Goal: Task Accomplishment & Management: Manage account settings

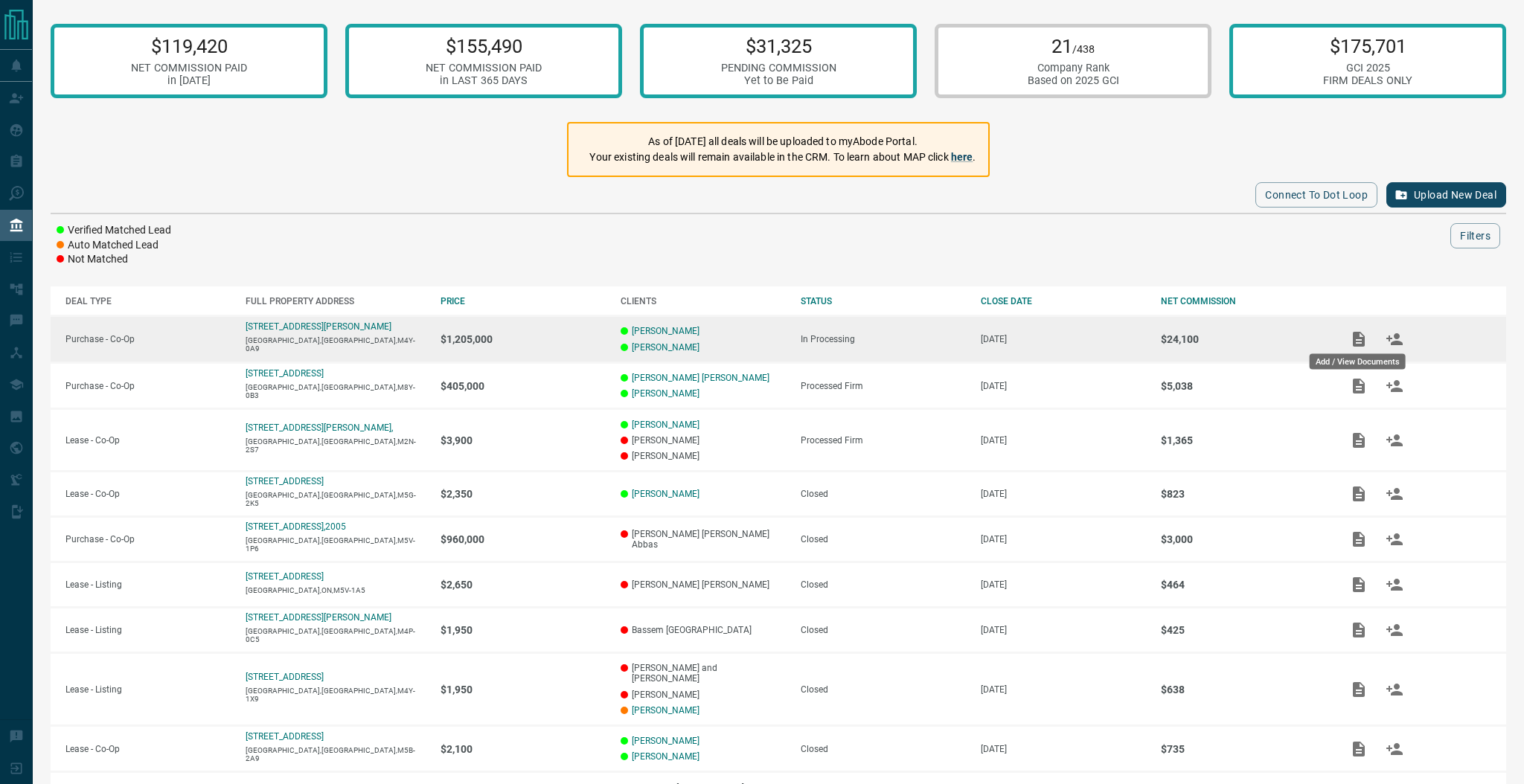
click at [1358, 340] on icon "Add / View Documents" at bounding box center [1358, 339] width 12 height 15
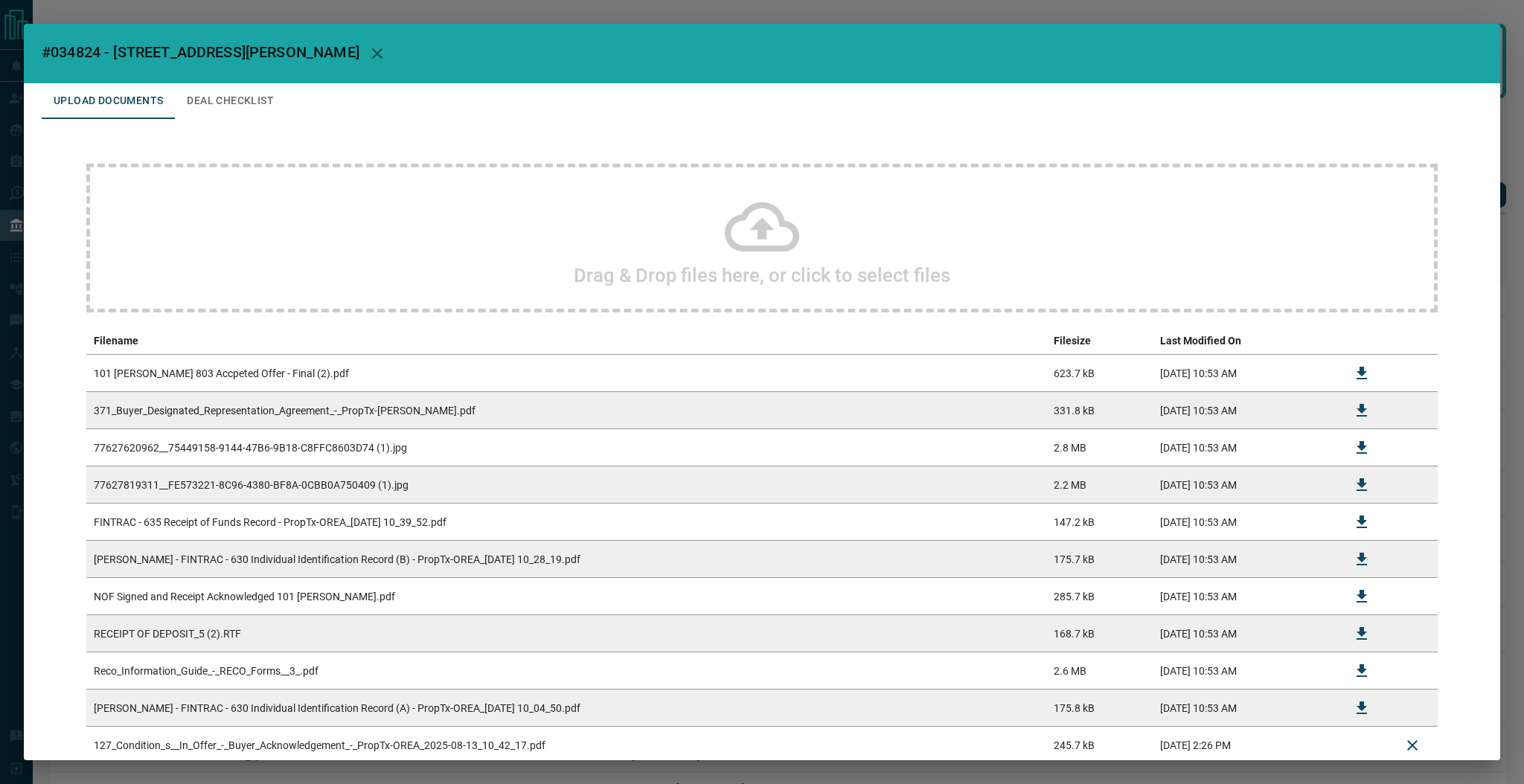
scroll to position [100, 0]
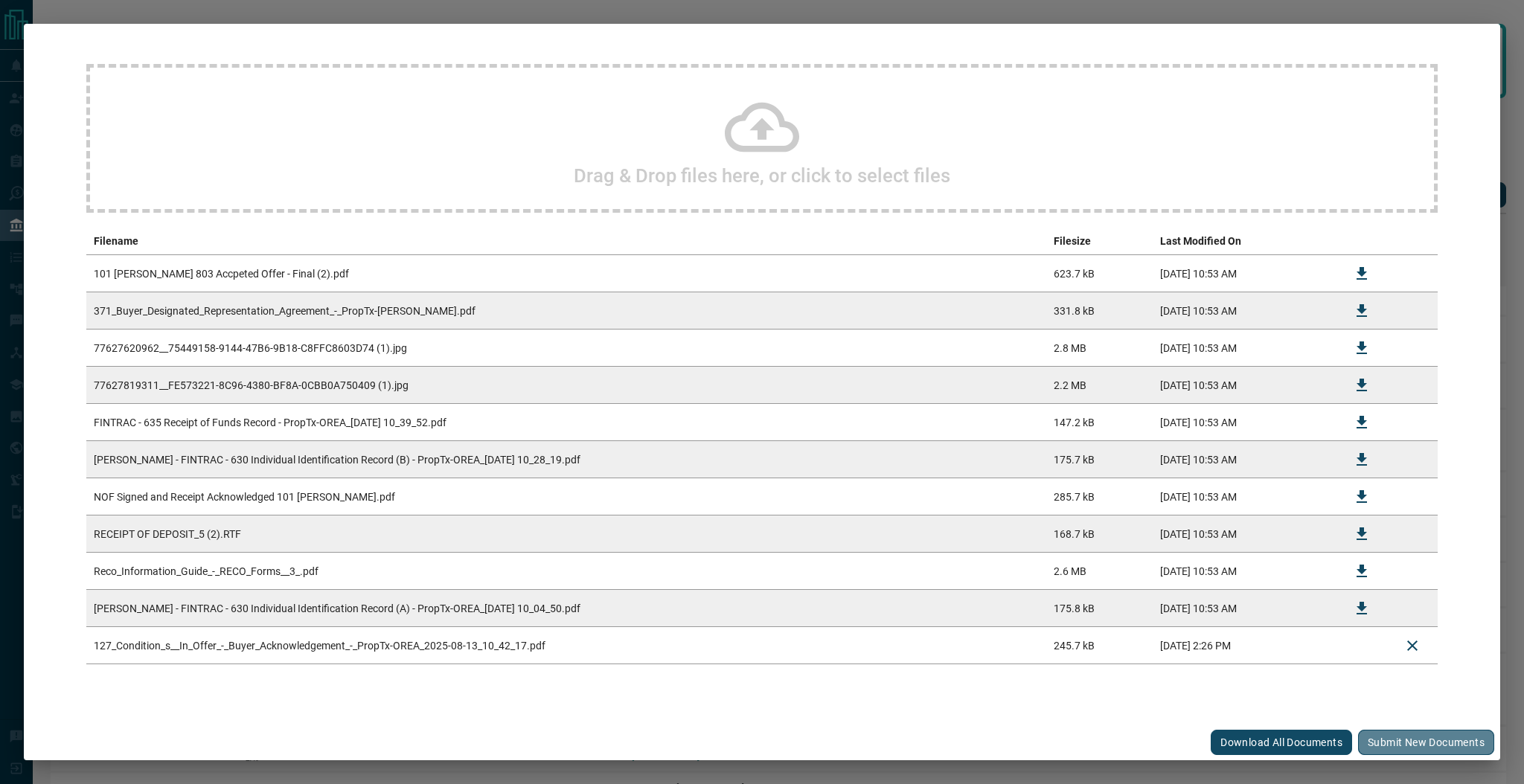
click at [1363, 748] on button "Submit new documents" at bounding box center [1427, 743] width 136 height 25
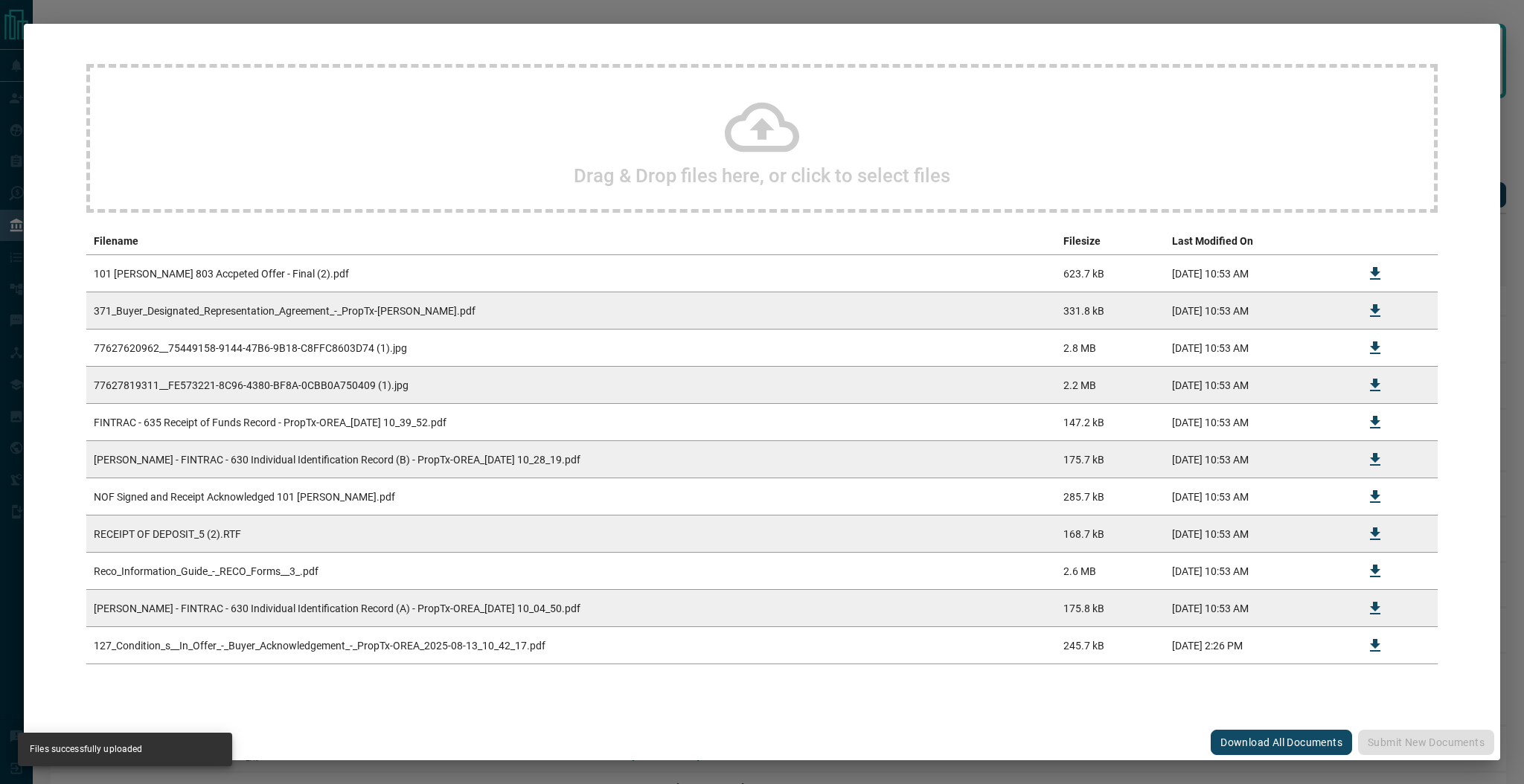
scroll to position [0, 0]
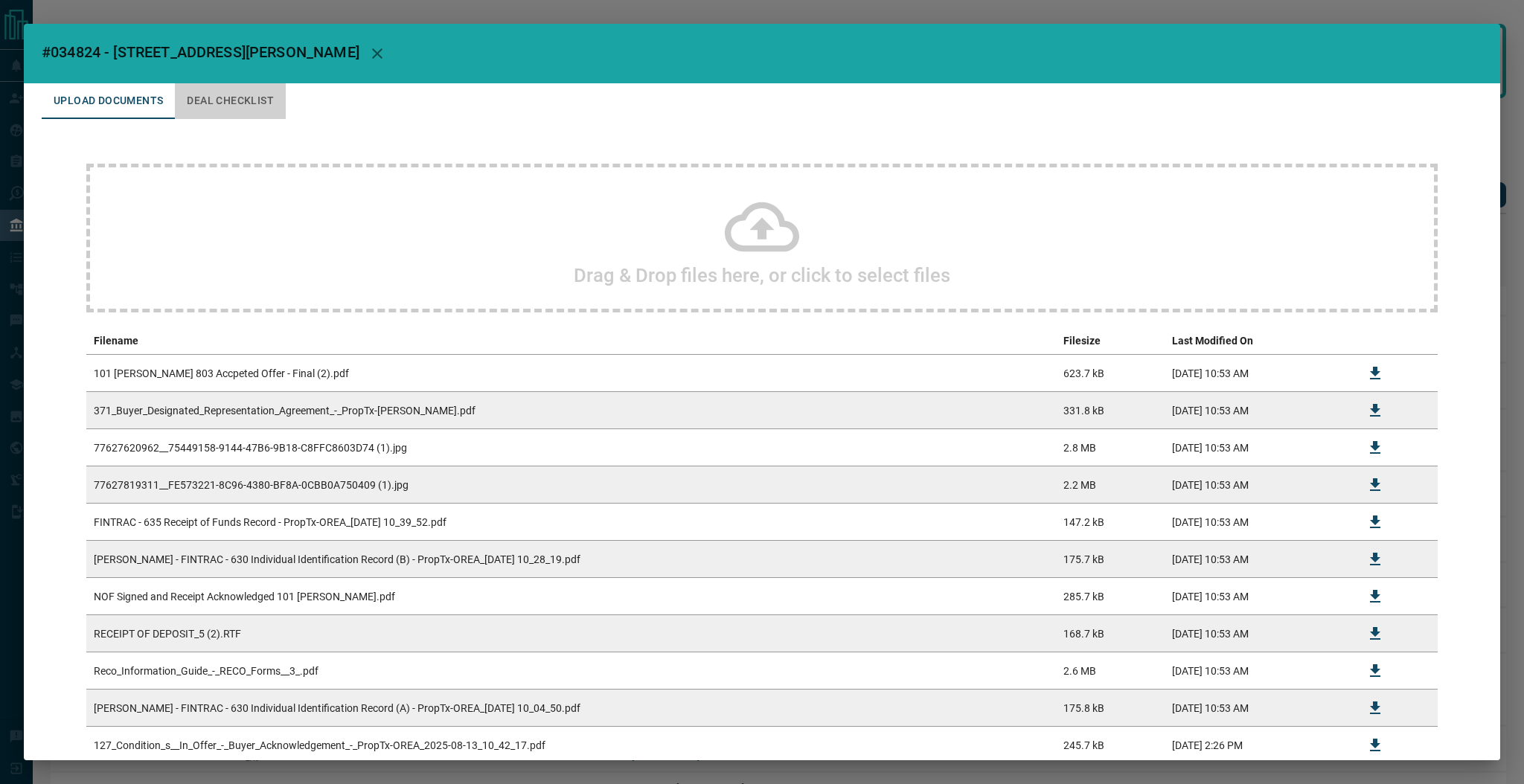
click at [260, 89] on button "Deal Checklist" at bounding box center [231, 101] width 111 height 36
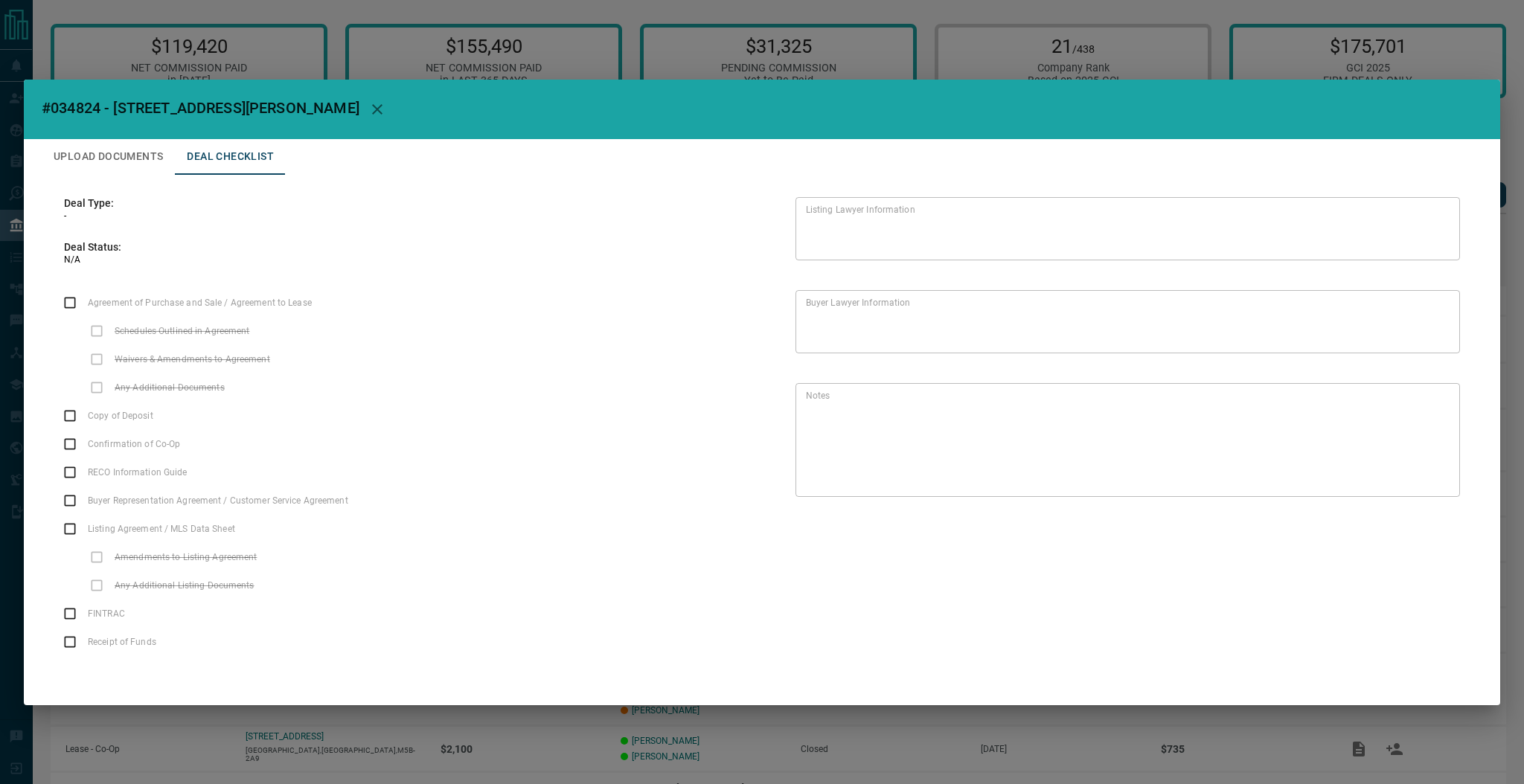
click at [368, 108] on icon "button" at bounding box center [377, 109] width 18 height 18
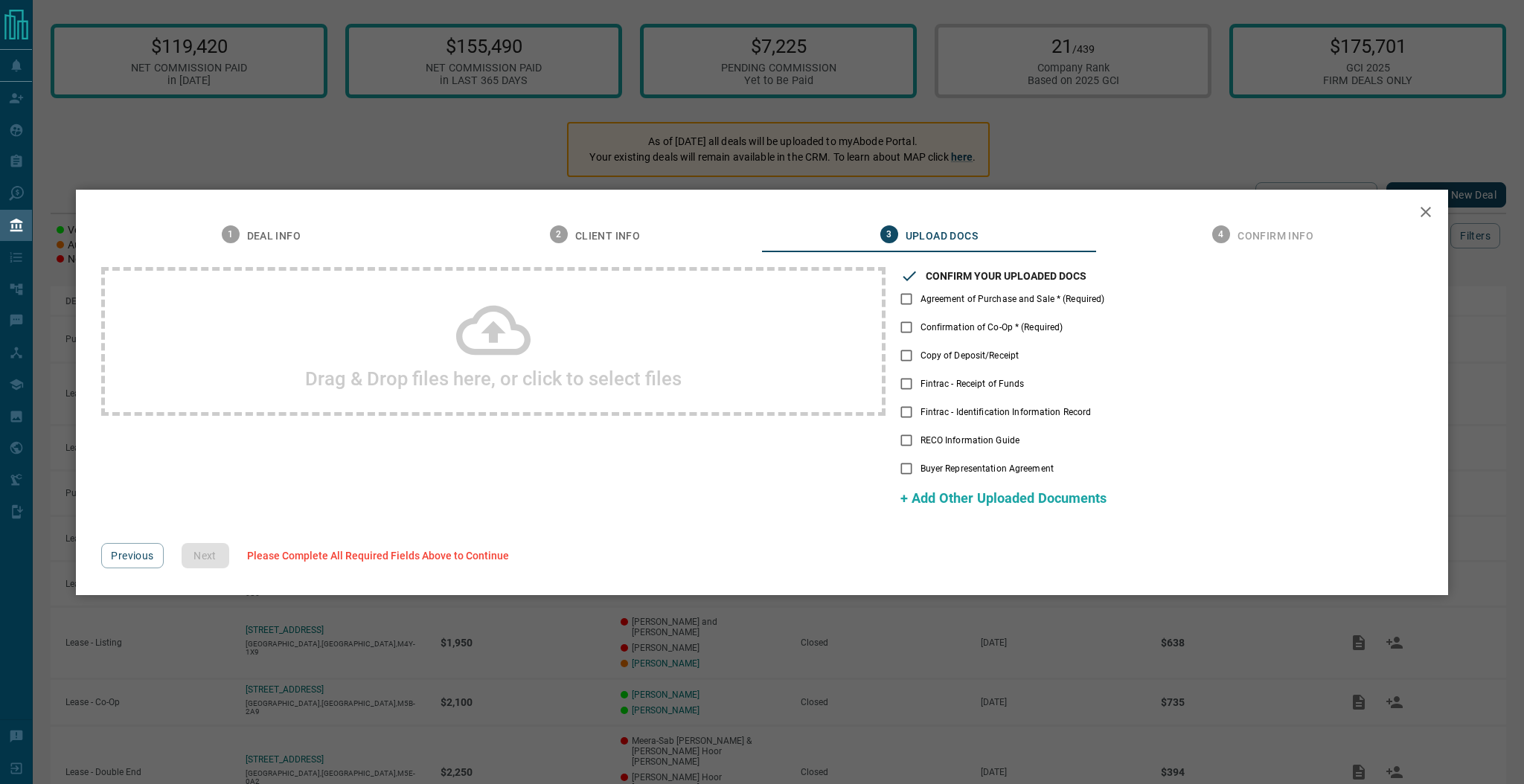
click at [505, 135] on div "1 Deal Info 2 Client Info 3 Upload Docs 4 Confirm Info Drag & Drop files here, …" at bounding box center [762, 392] width 1524 height 784
